Goal: Transaction & Acquisition: Download file/media

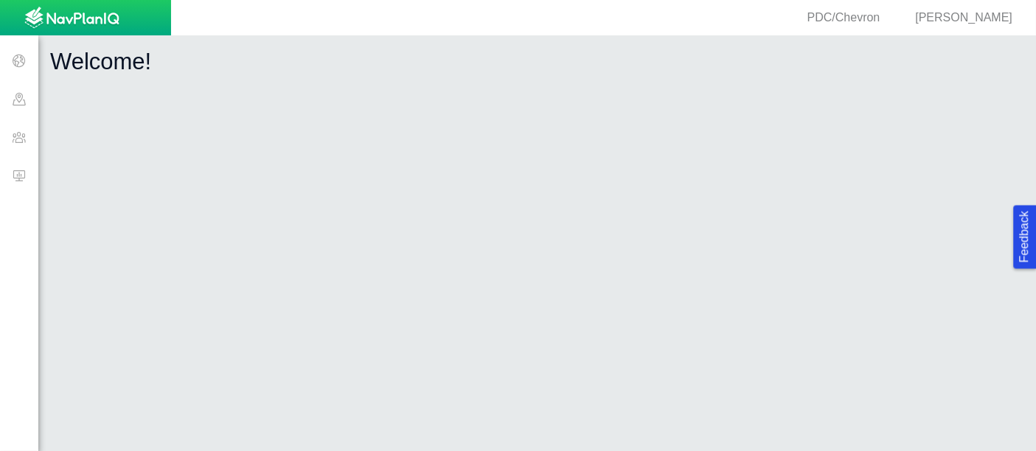
click at [24, 180] on span at bounding box center [19, 175] width 38 height 38
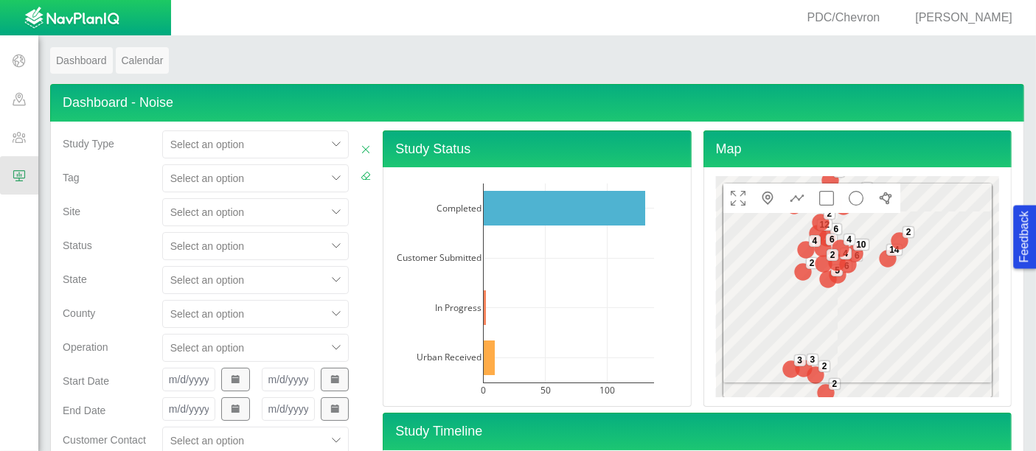
click at [240, 222] on div "Select an option" at bounding box center [255, 212] width 187 height 28
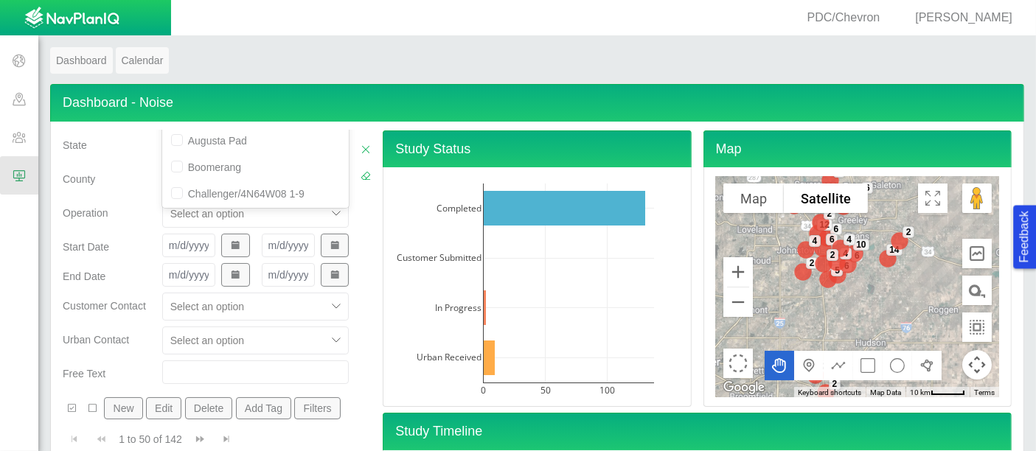
scroll to position [75, 0]
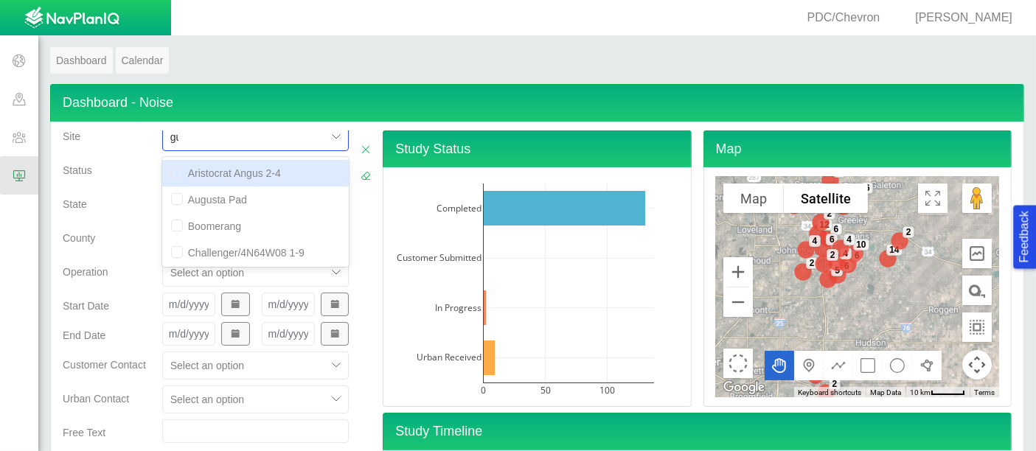
type input "[PERSON_NAME]"
click at [240, 222] on div "[PERSON_NAME] LD Pad" at bounding box center [255, 226] width 187 height 27
checkbox input "false"
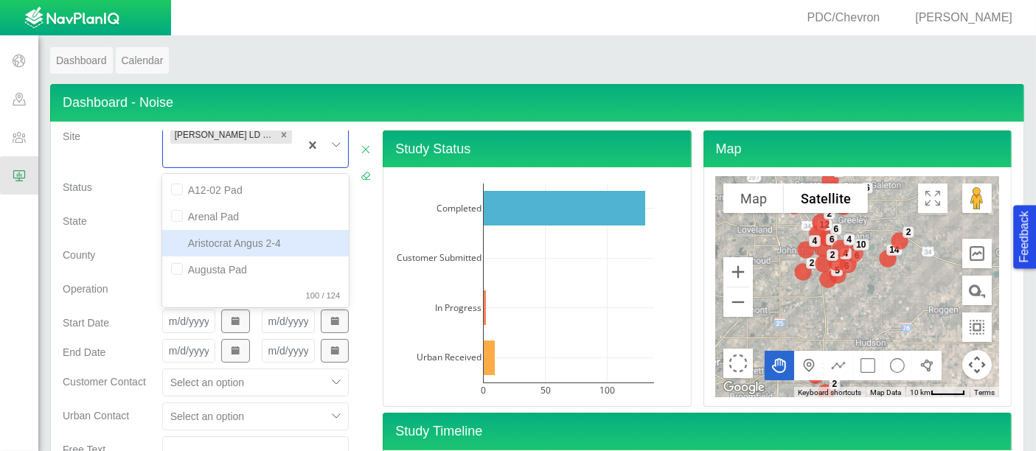
click at [142, 242] on div "County" at bounding box center [107, 252] width 88 height 21
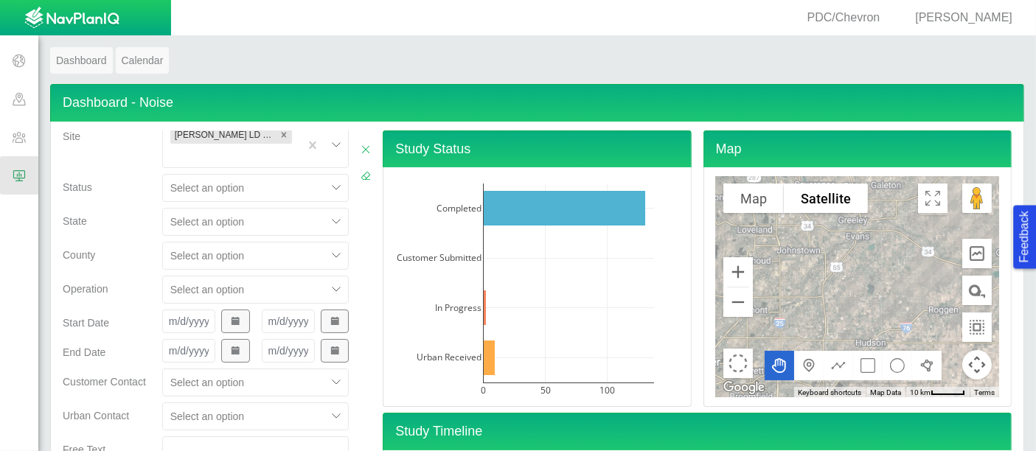
scroll to position [186, 0]
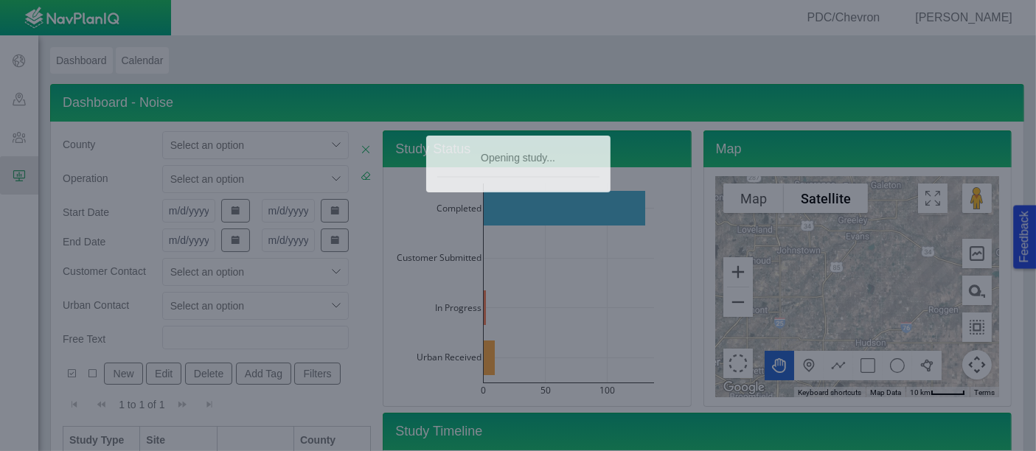
type textarea "x"
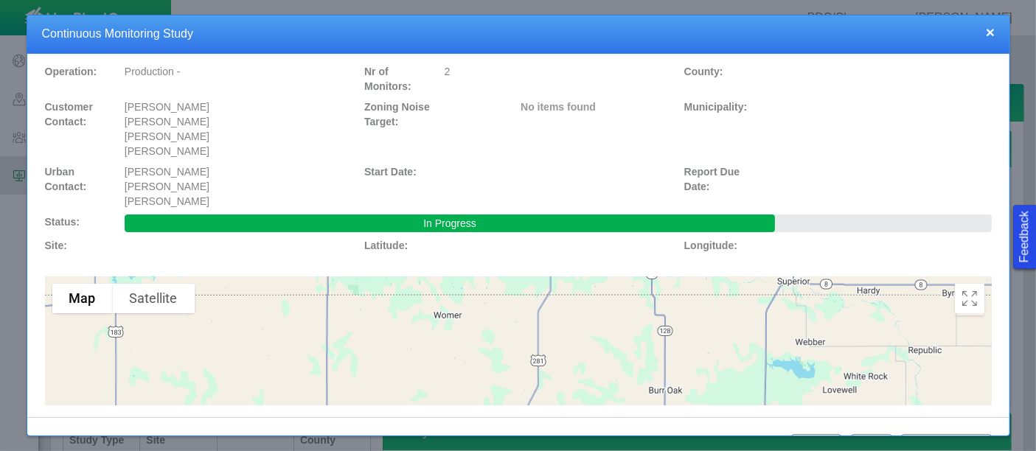
scroll to position [15, 0]
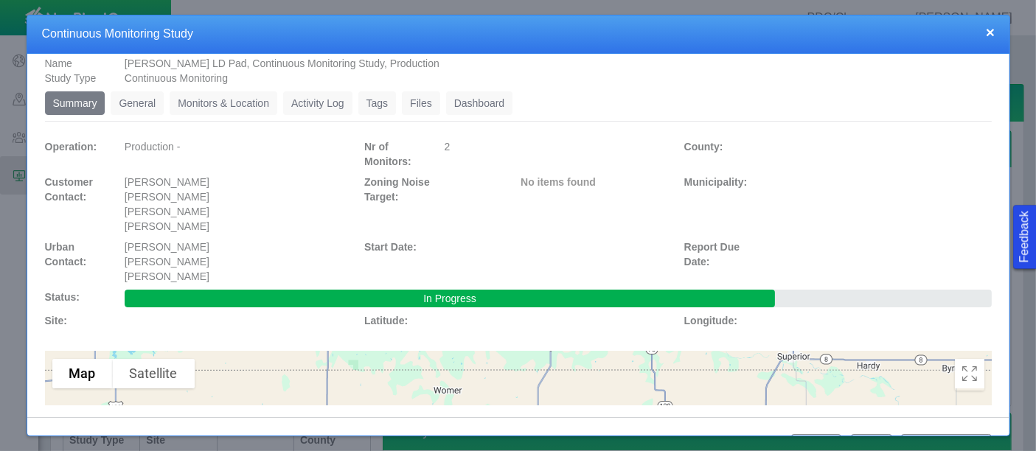
click at [465, 100] on link "Dashboard" at bounding box center [479, 103] width 67 height 24
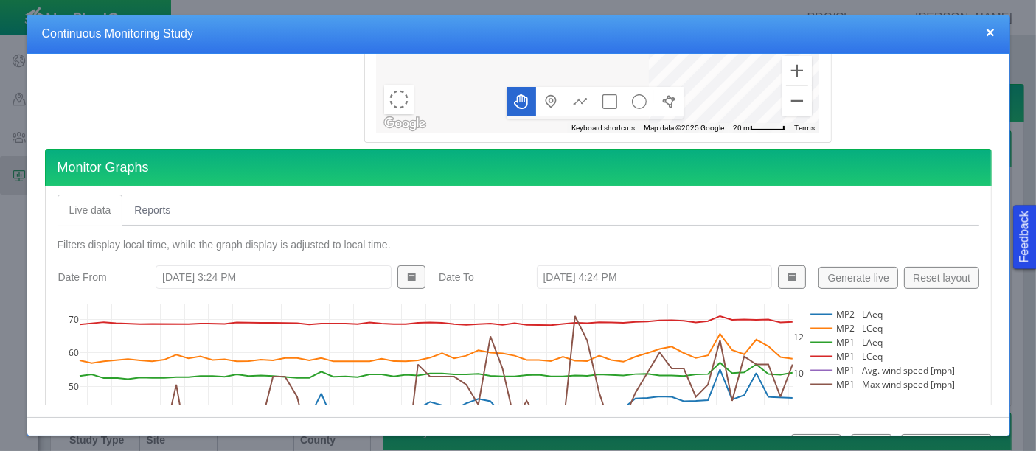
scroll to position [537, 0]
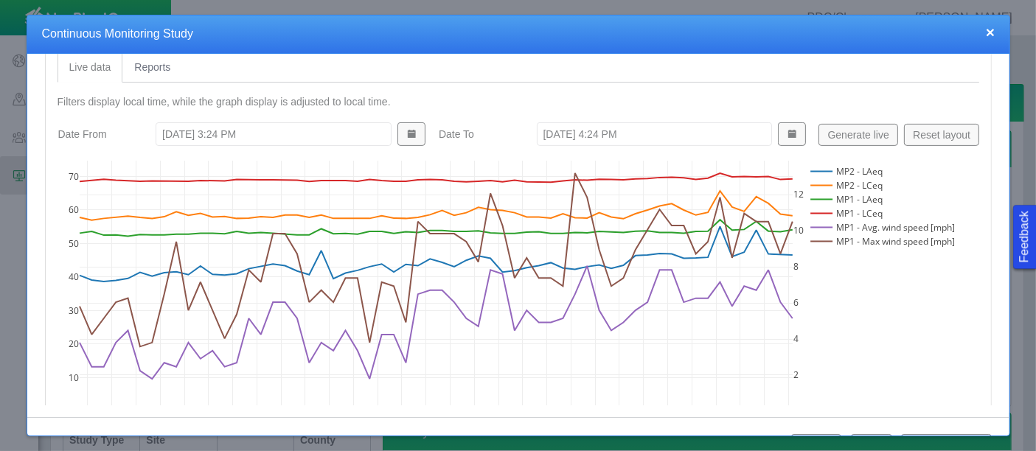
click at [171, 63] on link "Reports" at bounding box center [152, 67] width 60 height 31
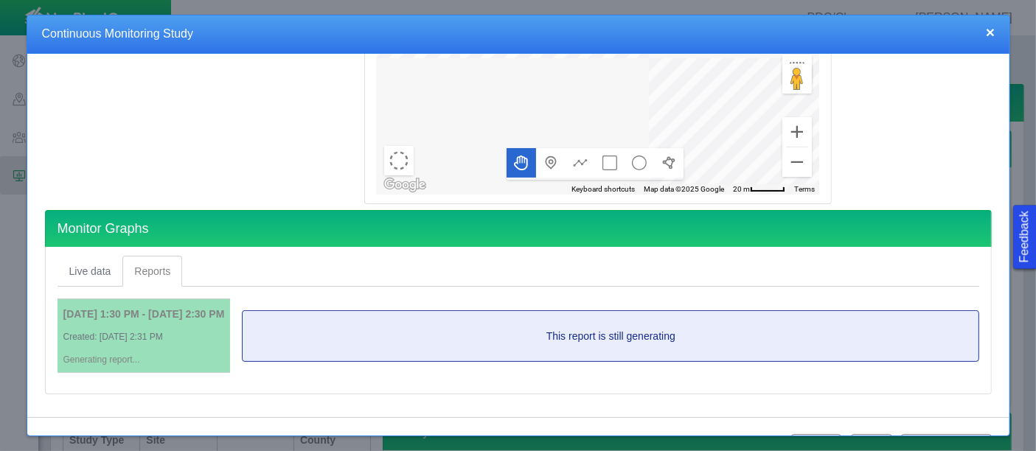
scroll to position [0, 0]
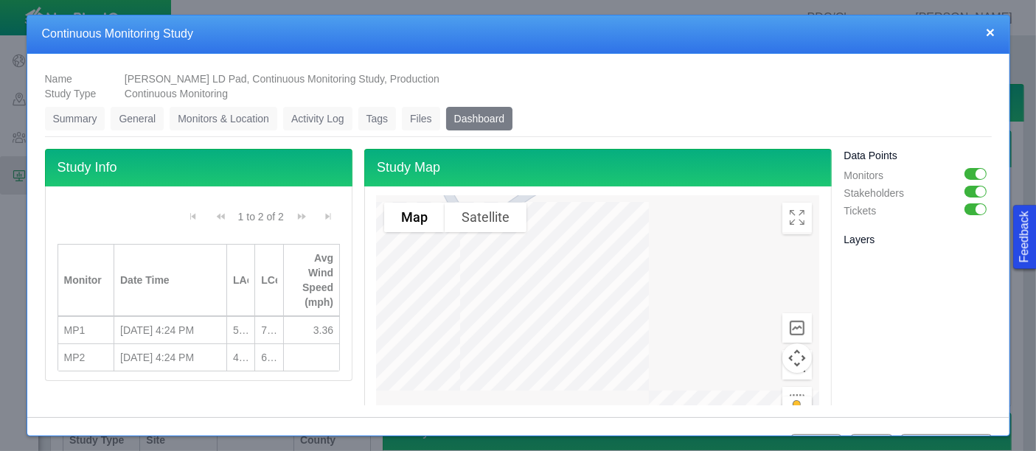
click at [996, 27] on h4 "Continuous Monitoring Study" at bounding box center [519, 34] width 954 height 15
click at [995, 35] on button "×" at bounding box center [990, 31] width 9 height 15
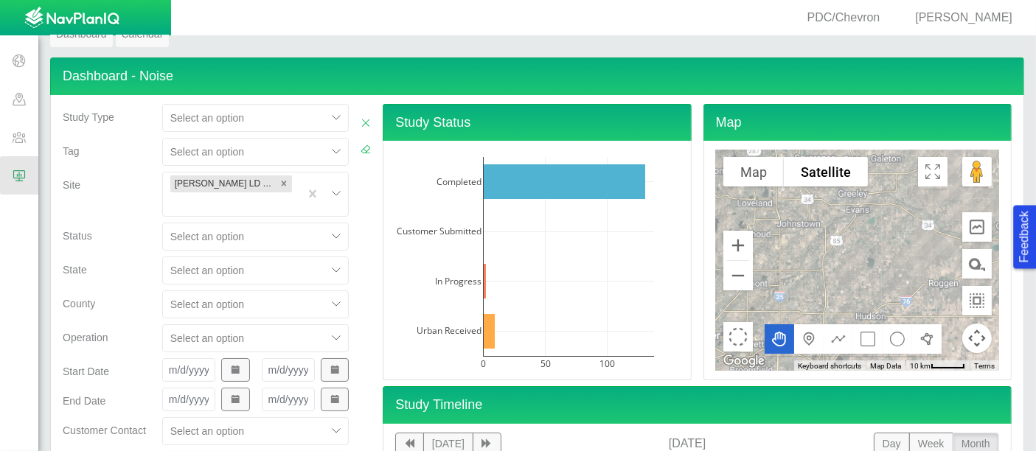
scroll to position [4, 0]
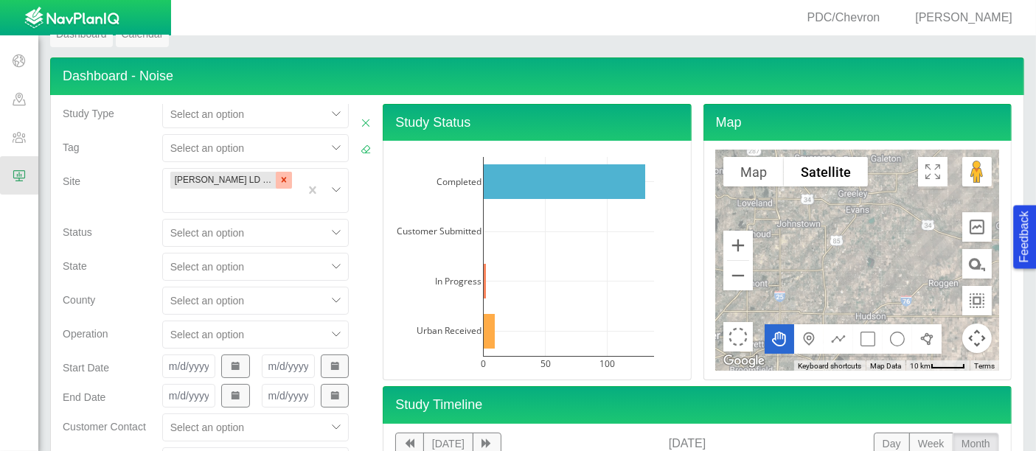
click at [279, 184] on icon "Remove Gus LD Pad" at bounding box center [284, 180] width 10 height 10
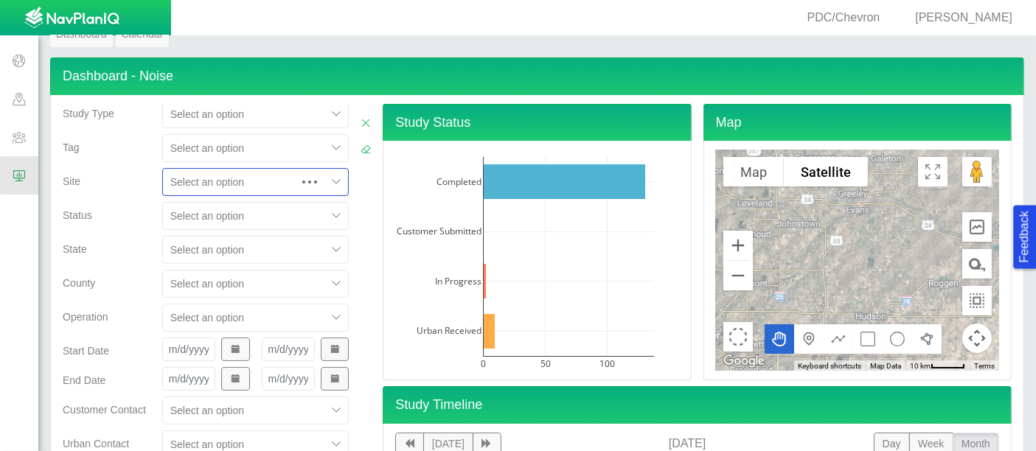
click at [220, 184] on div "Select is focused ,type to refine list, press Down to open the menu, press left…" at bounding box center [255, 182] width 187 height 28
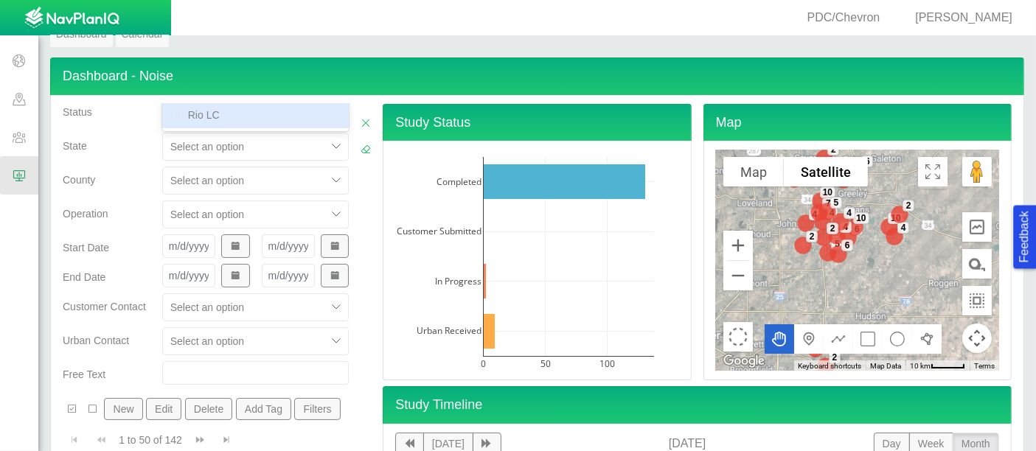
scroll to position [107, 0]
type input "rio"
click at [75, 157] on div "State" at bounding box center [107, 150] width 100 height 34
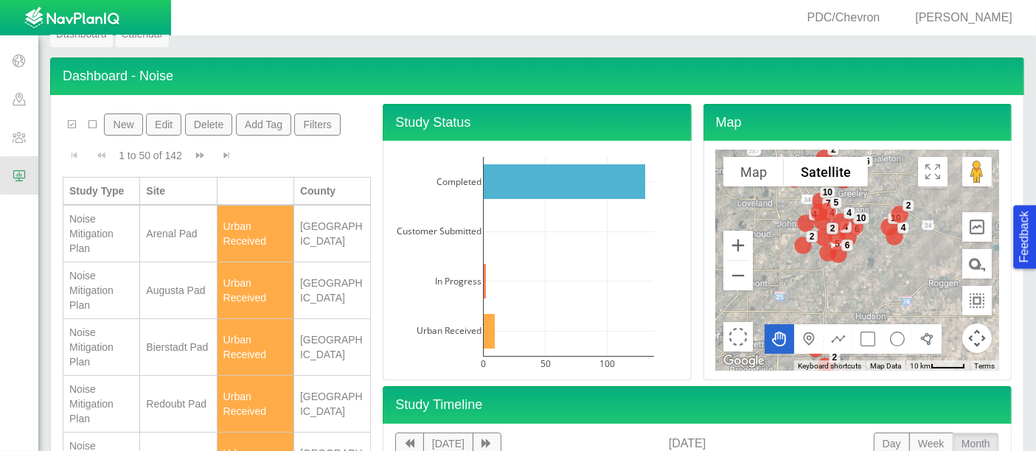
scroll to position [0, 0]
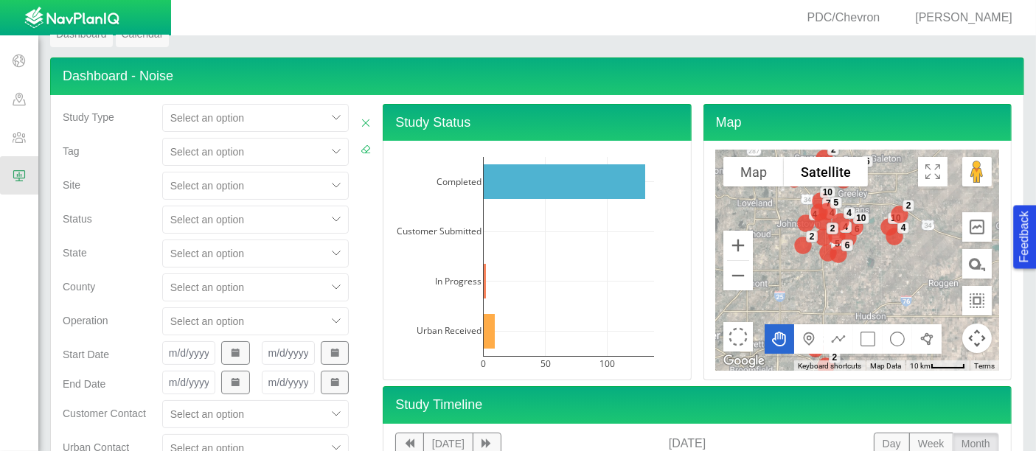
click at [192, 189] on div "Select an option" at bounding box center [255, 186] width 187 height 28
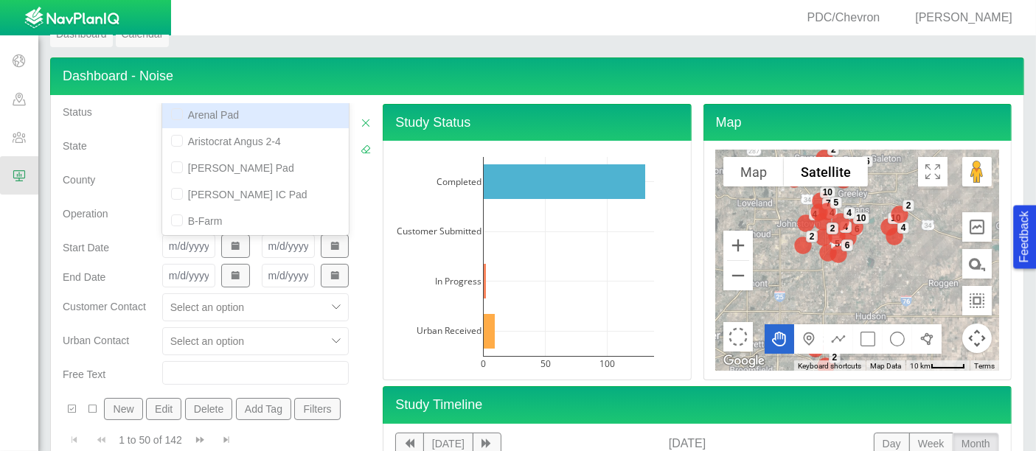
type input "rio"
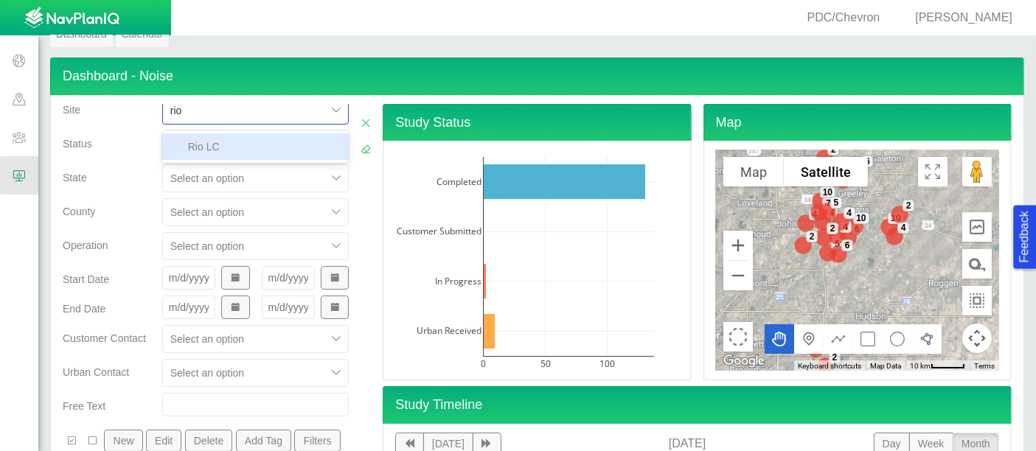
click at [202, 156] on div "Rio LC" at bounding box center [255, 146] width 187 height 27
checkbox input "false"
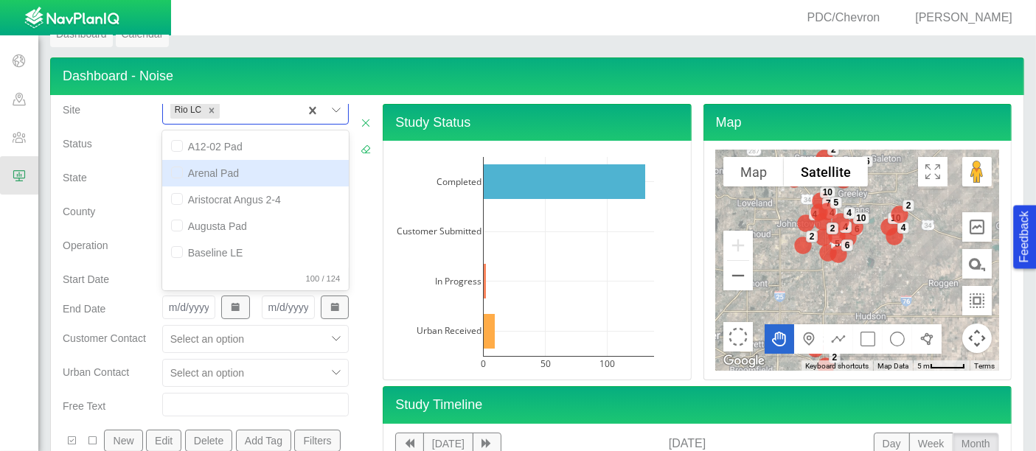
click at [99, 188] on div "State" at bounding box center [107, 181] width 100 height 34
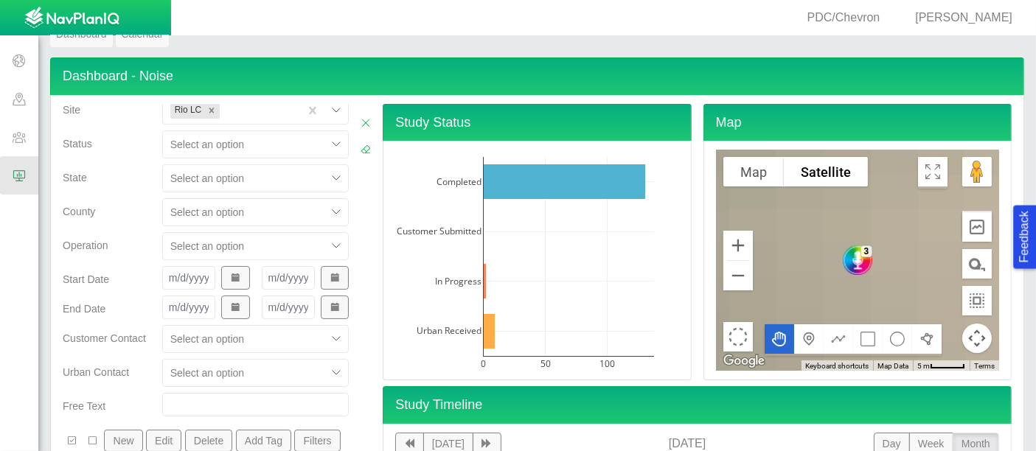
scroll to position [354, 0]
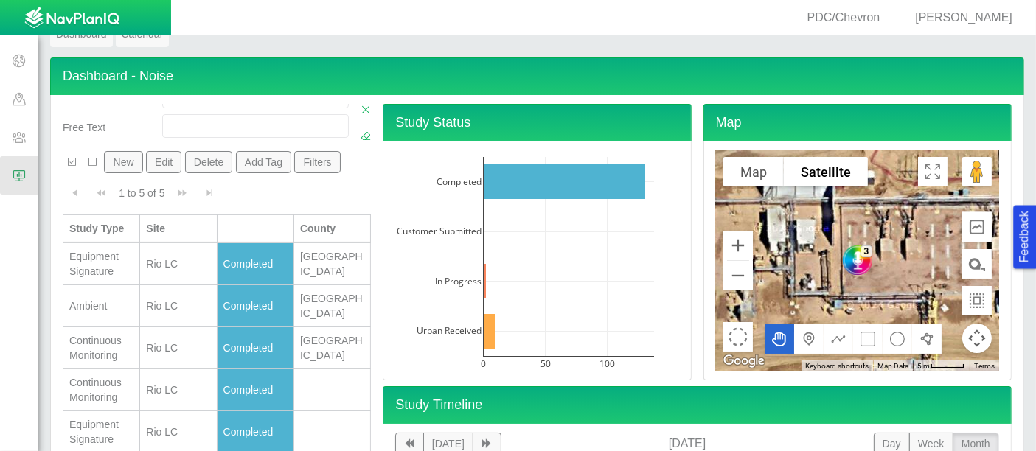
click at [118, 260] on div "Equipment Signature" at bounding box center [101, 263] width 64 height 29
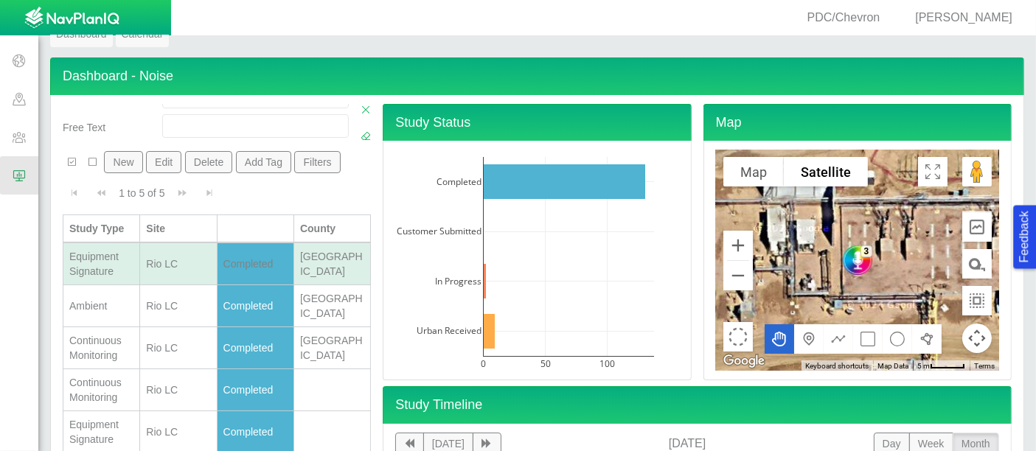
click at [118, 260] on div "Equipment Signature" at bounding box center [101, 263] width 64 height 29
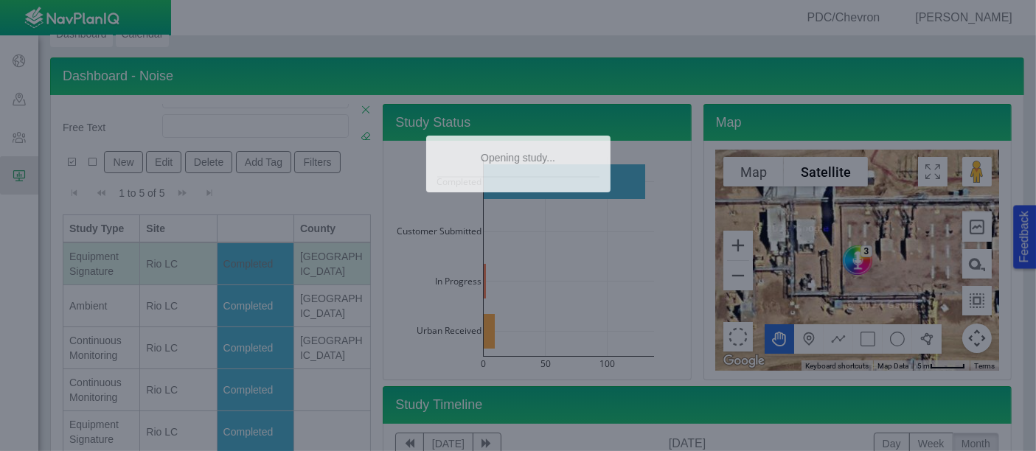
type textarea "x"
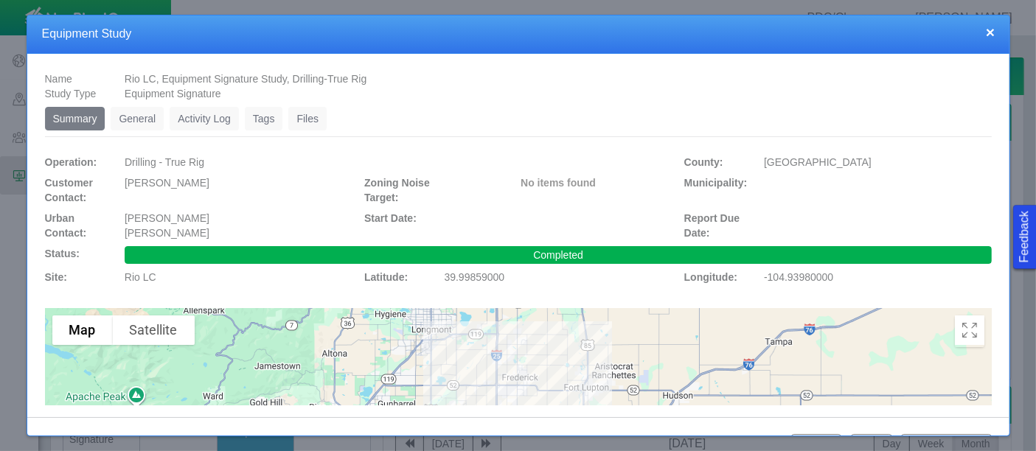
click at [289, 119] on link "Files" at bounding box center [307, 119] width 38 height 24
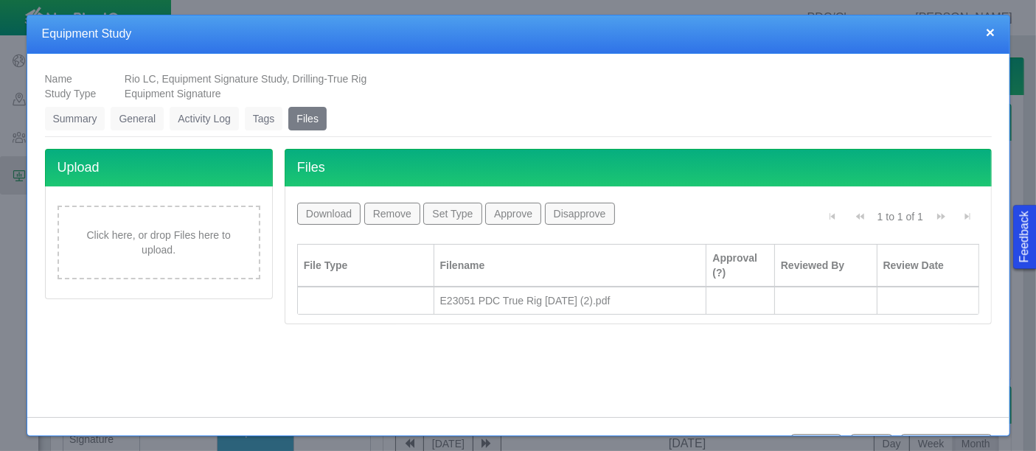
click at [515, 294] on div "E23051 PDC True Rig [DATE] (2).pdf" at bounding box center [570, 301] width 260 height 15
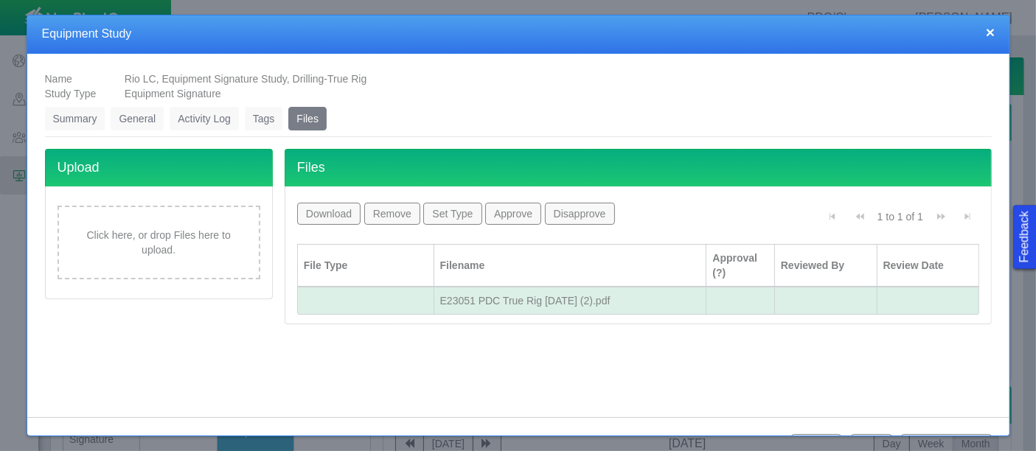
click at [995, 37] on button "×" at bounding box center [990, 31] width 9 height 15
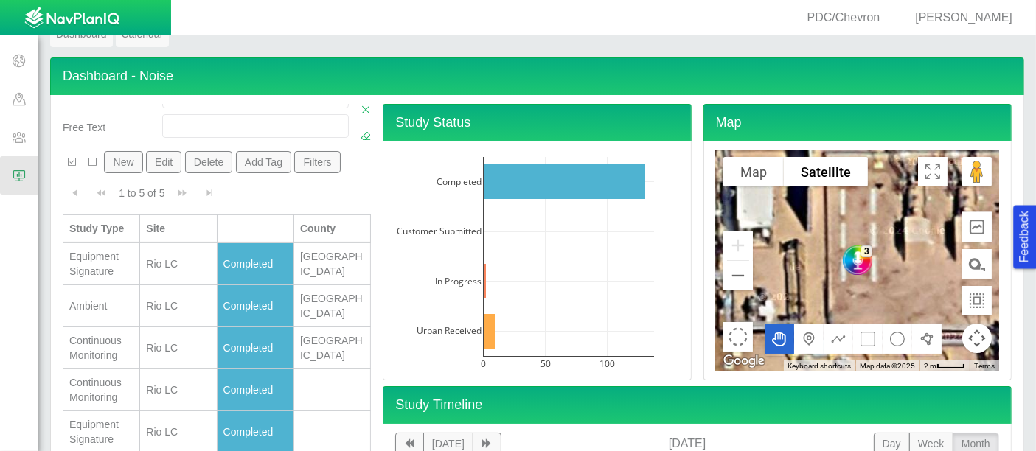
scroll to position [48, 0]
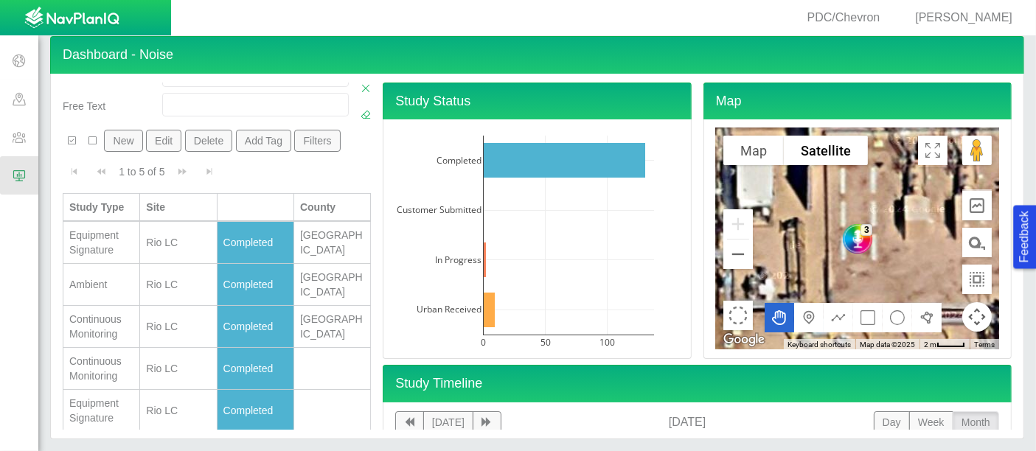
click at [114, 406] on div "Equipment Signature" at bounding box center [101, 410] width 64 height 29
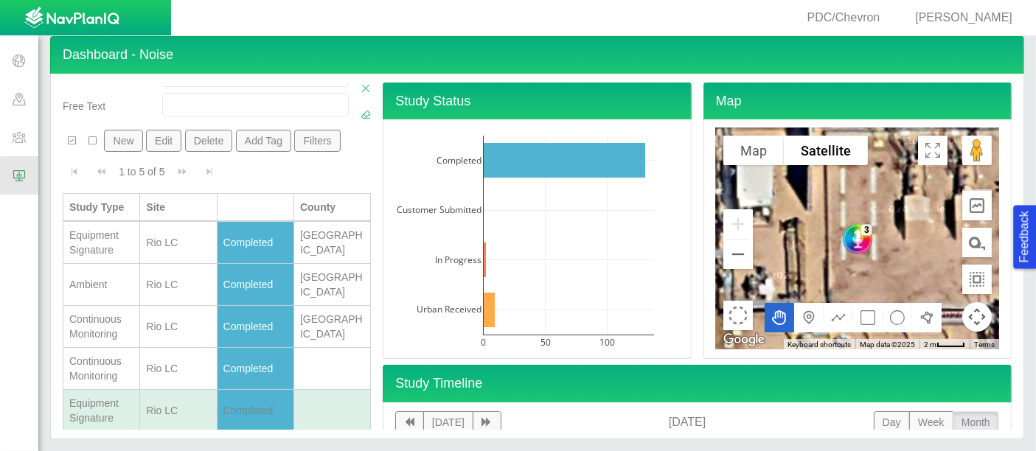
click at [179, 403] on div "Rio LC" at bounding box center [178, 410] width 64 height 15
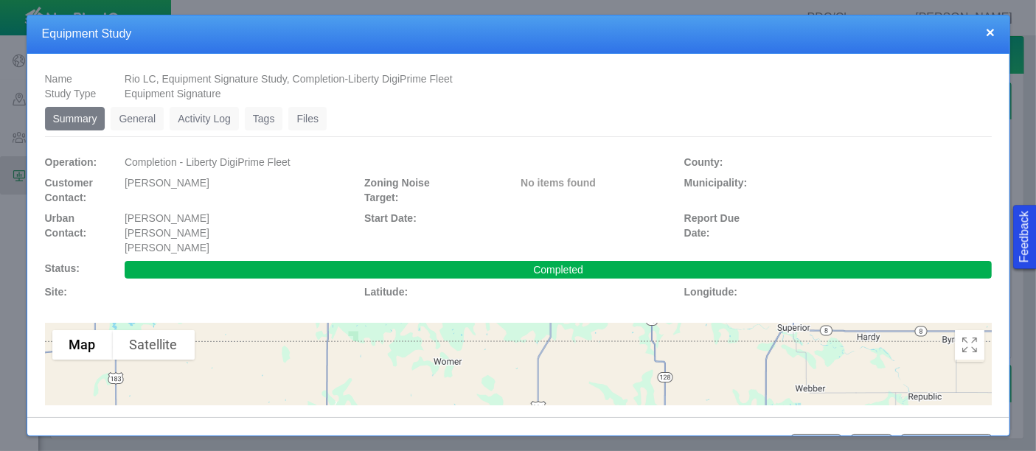
click at [308, 111] on link "Files" at bounding box center [307, 119] width 38 height 24
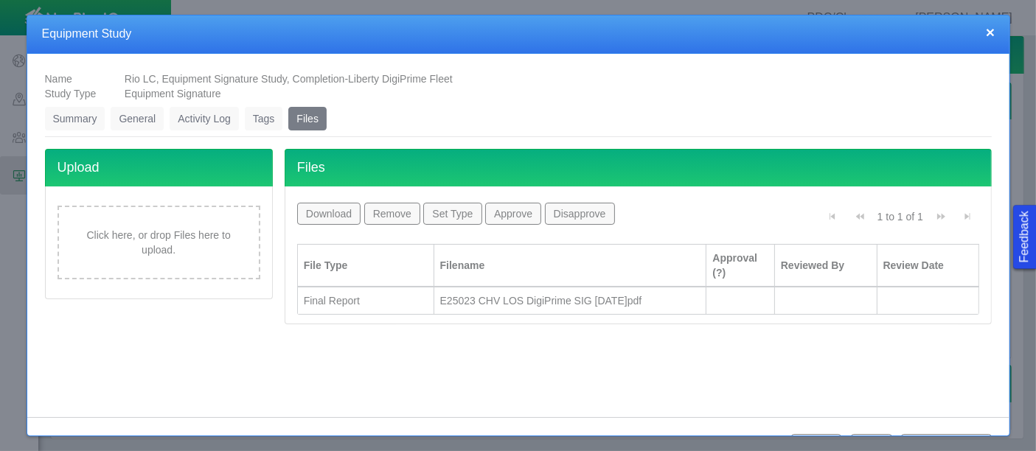
click at [440, 296] on div "E25023 CHV LOS DigiPrime SIG [DATE]pdf" at bounding box center [570, 301] width 260 height 15
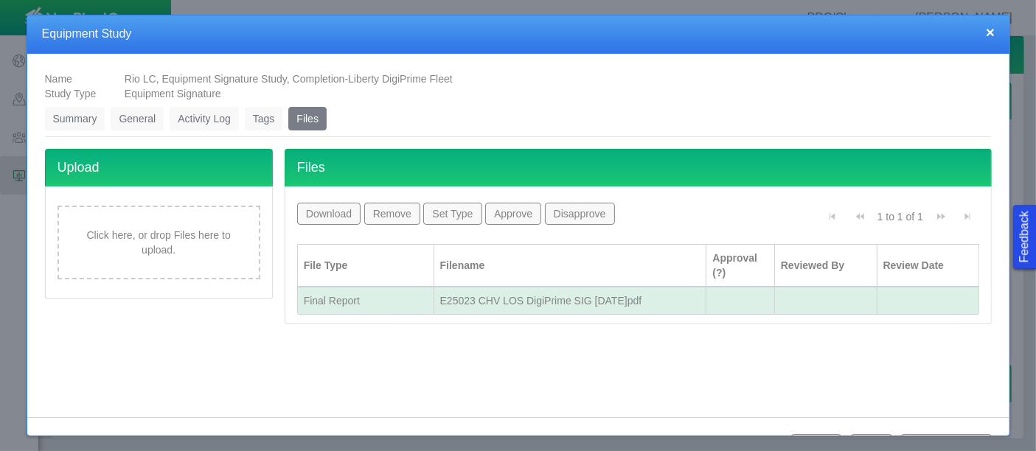
click at [440, 296] on div "E25023 CHV LOS DigiPrime SIG [DATE]pdf" at bounding box center [570, 301] width 260 height 15
click at [412, 296] on div "Final Report" at bounding box center [366, 301] width 124 height 15
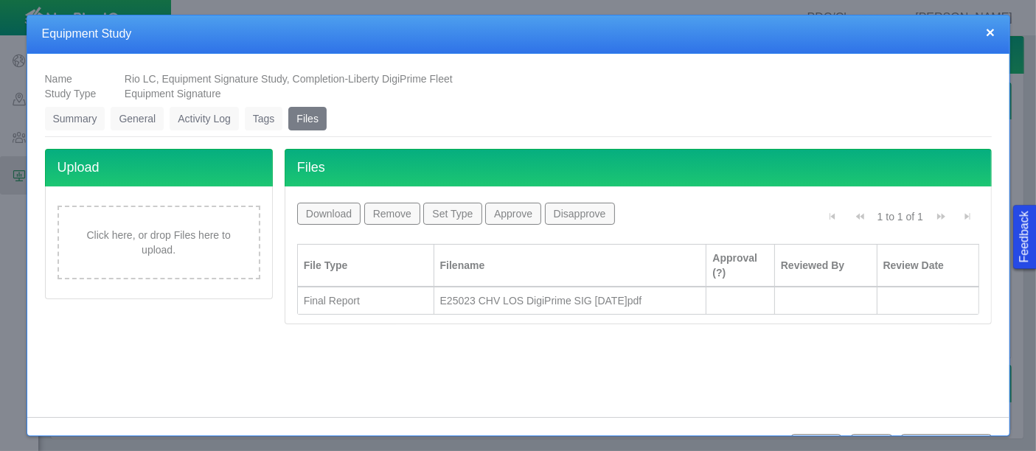
click at [350, 304] on div "Final Report" at bounding box center [366, 301] width 124 height 15
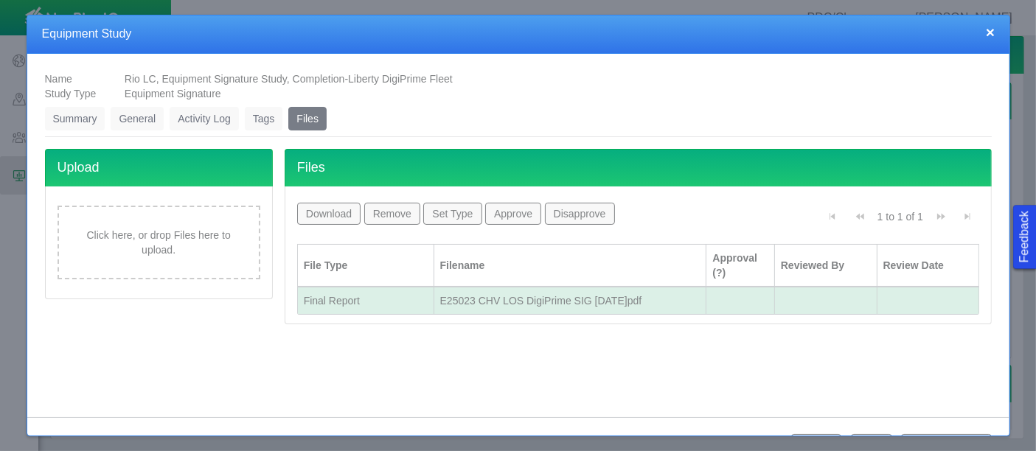
click at [324, 212] on button "Download" at bounding box center [329, 214] width 64 height 22
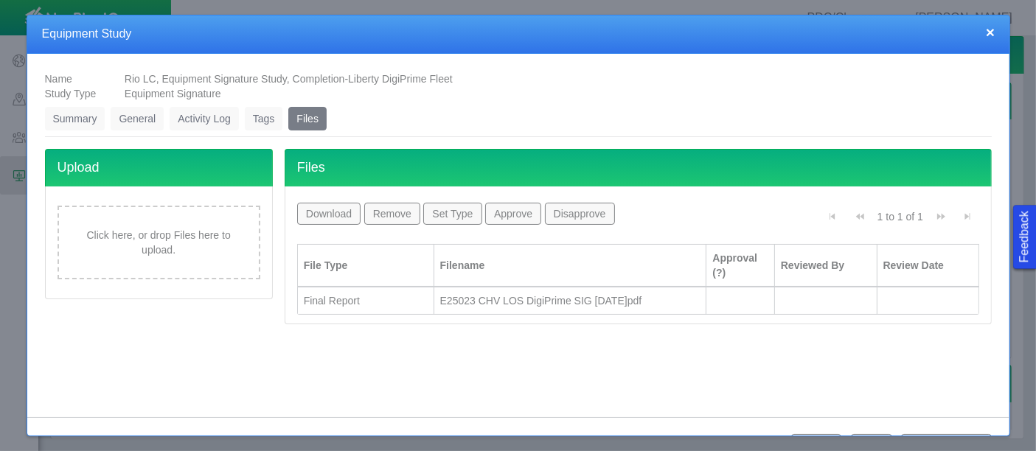
click at [995, 33] on button "×" at bounding box center [990, 31] width 9 height 15
